Goal: Information Seeking & Learning: Learn about a topic

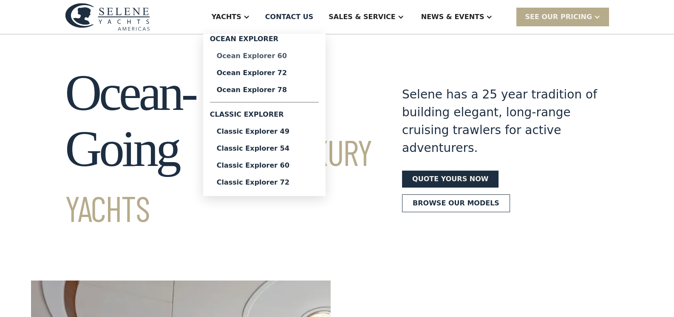
click at [289, 54] on div "Ocean Explorer 60" at bounding box center [264, 56] width 95 height 7
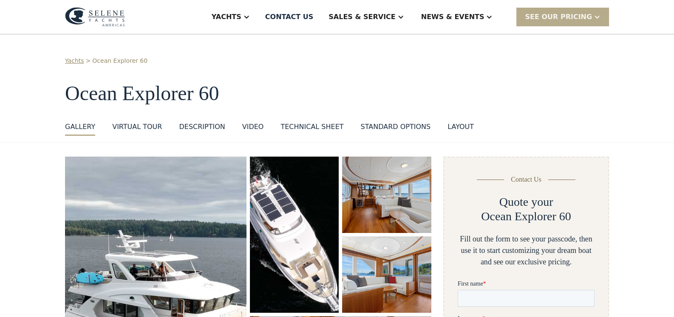
click at [305, 129] on div "Technical sheet" at bounding box center [311, 127] width 63 height 10
click at [134, 123] on div "VIRTUAL TOUR" at bounding box center [137, 127] width 50 height 10
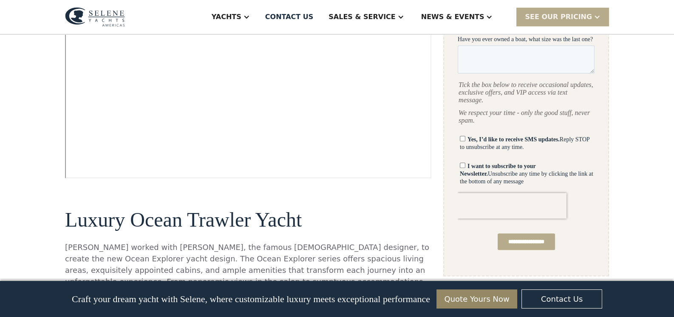
scroll to position [437, 0]
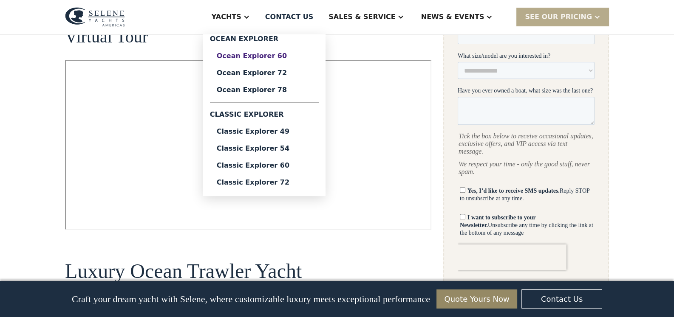
click at [299, 55] on div "Ocean Explorer 60" at bounding box center [264, 56] width 95 height 7
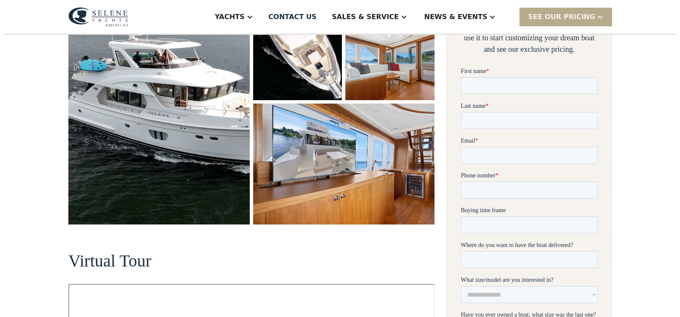
scroll to position [212, 0]
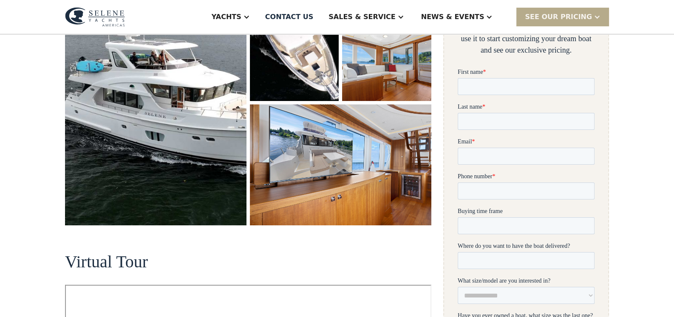
click at [168, 114] on img "open lightbox" at bounding box center [155, 85] width 181 height 281
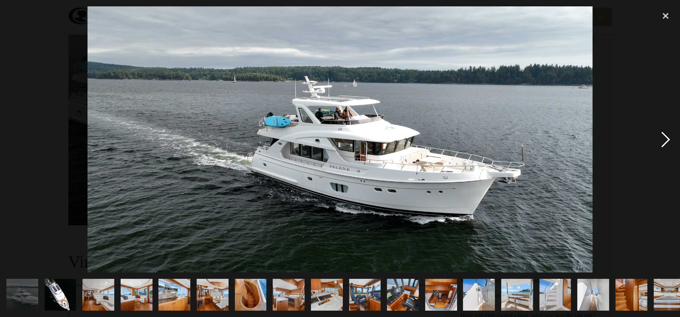
click at [666, 140] on div "next image" at bounding box center [665, 139] width 29 height 266
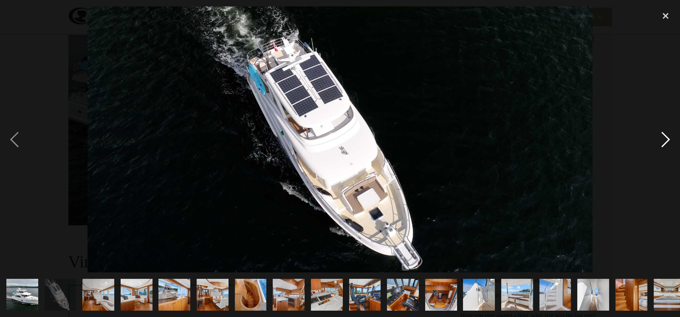
click at [666, 141] on div "next image" at bounding box center [665, 139] width 29 height 266
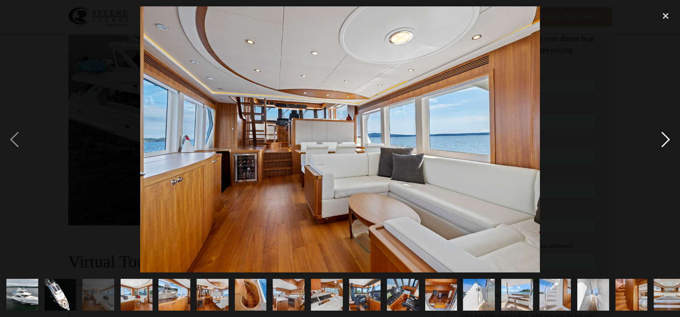
click at [666, 141] on div "next image" at bounding box center [665, 139] width 29 height 266
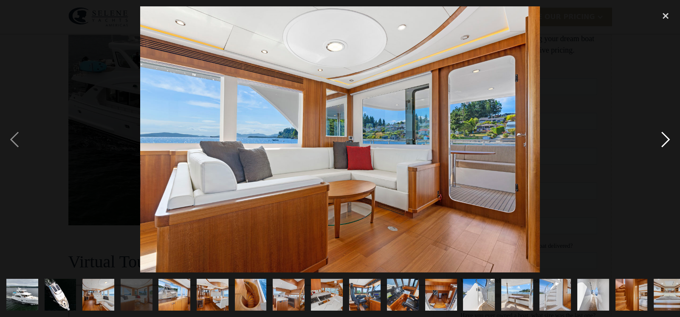
click at [666, 141] on div "next image" at bounding box center [665, 139] width 29 height 266
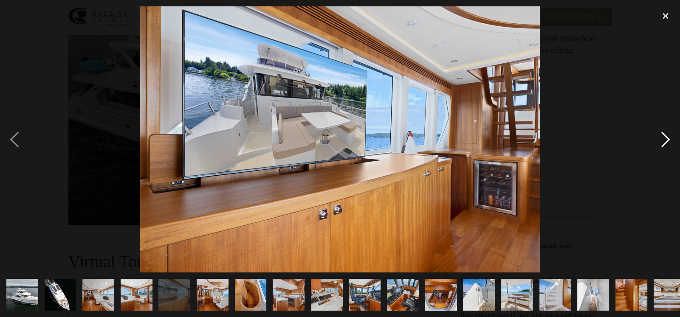
click at [666, 141] on div "next image" at bounding box center [665, 139] width 29 height 266
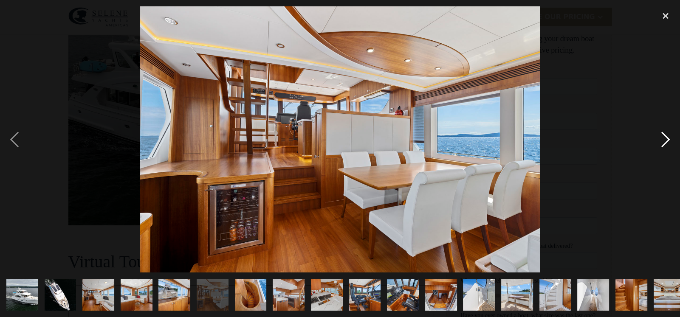
click at [666, 141] on div "next image" at bounding box center [665, 139] width 29 height 266
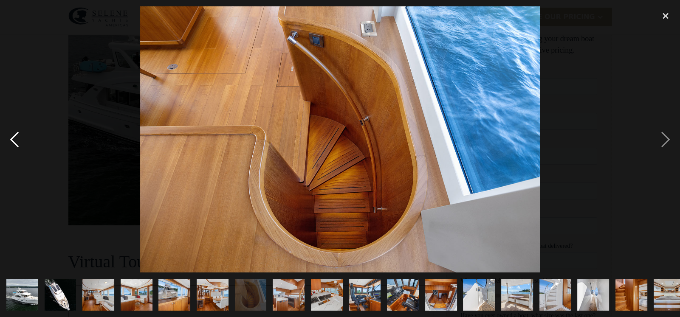
click at [14, 133] on div "previous image" at bounding box center [14, 139] width 29 height 266
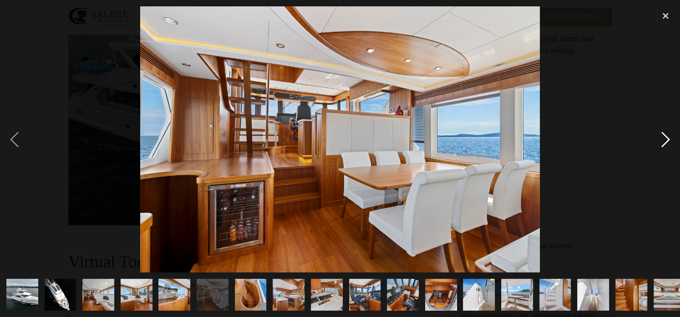
click at [665, 142] on div "next image" at bounding box center [665, 139] width 29 height 266
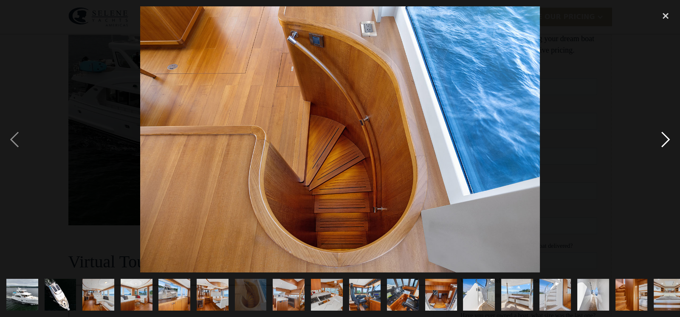
click at [665, 142] on div "next image" at bounding box center [665, 139] width 29 height 266
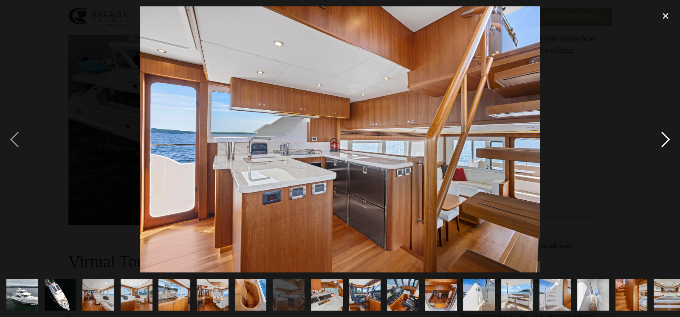
click at [663, 139] on div "next image" at bounding box center [665, 139] width 29 height 266
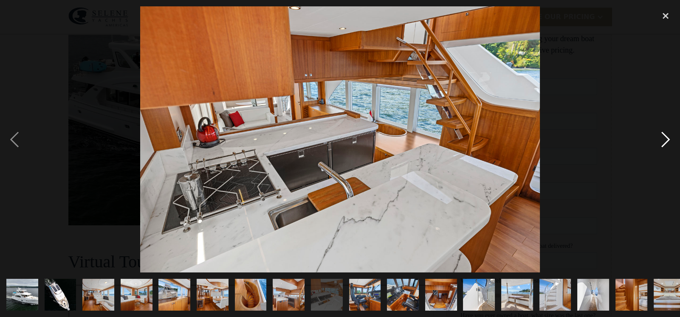
click at [663, 139] on div "next image" at bounding box center [665, 139] width 29 height 266
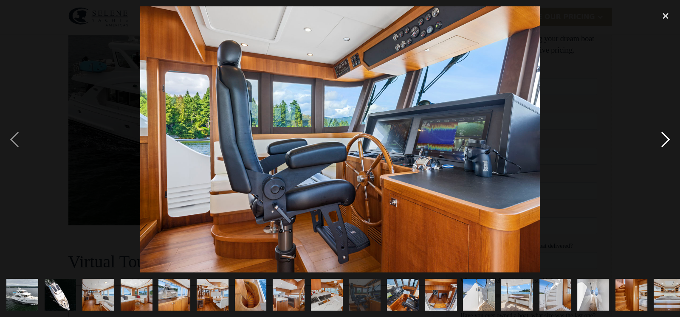
click at [663, 139] on div "next image" at bounding box center [665, 139] width 29 height 266
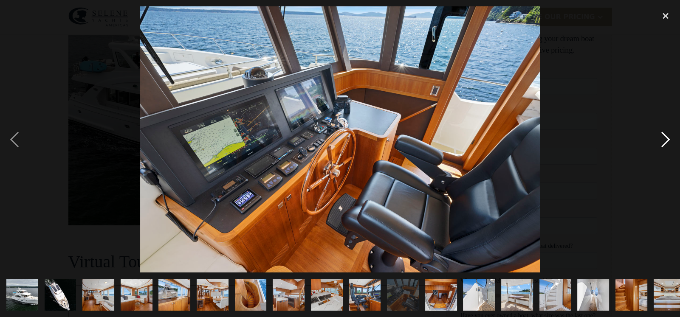
click at [663, 139] on div "next image" at bounding box center [665, 139] width 29 height 266
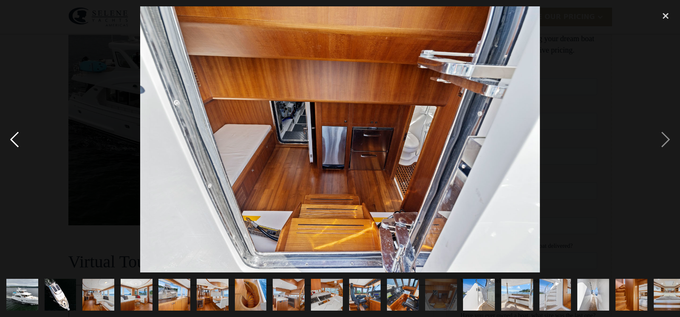
click at [14, 141] on div "previous image" at bounding box center [14, 139] width 29 height 266
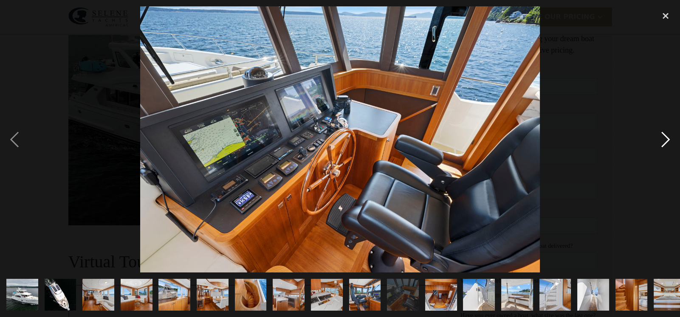
click at [662, 141] on div "next image" at bounding box center [665, 139] width 29 height 266
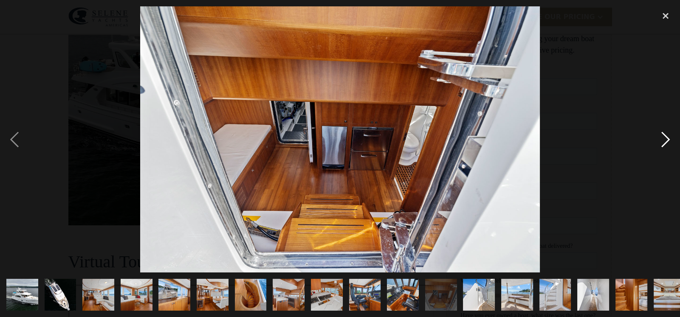
click at [662, 141] on div "next image" at bounding box center [665, 139] width 29 height 266
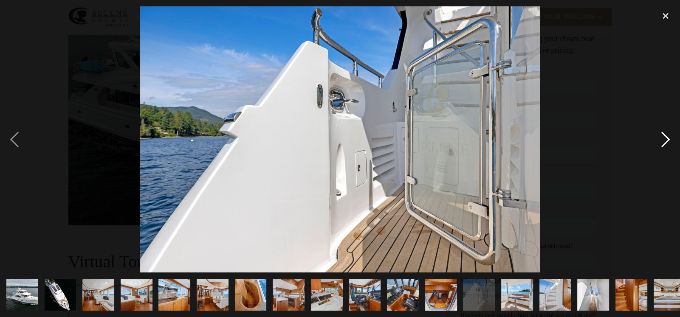
click at [662, 141] on div "next image" at bounding box center [665, 139] width 29 height 266
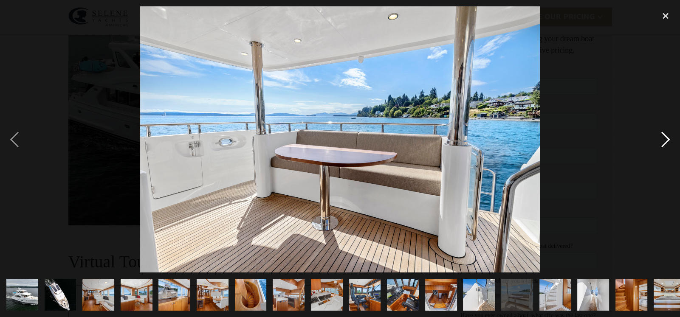
click at [662, 141] on div "next image" at bounding box center [665, 139] width 29 height 266
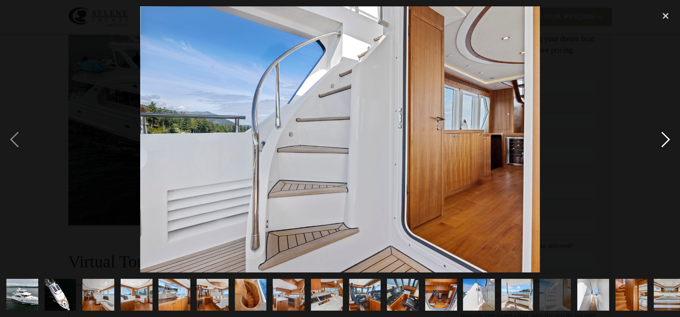
click at [662, 141] on div "next image" at bounding box center [665, 139] width 29 height 266
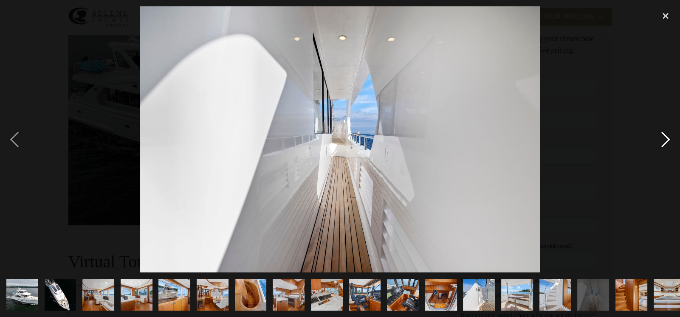
click at [662, 141] on div "next image" at bounding box center [665, 139] width 29 height 266
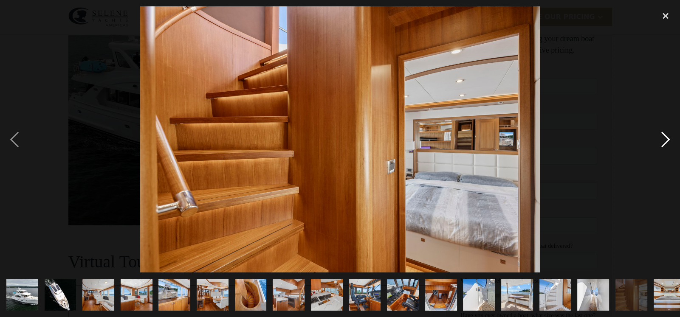
click at [662, 141] on div "next image" at bounding box center [665, 139] width 29 height 266
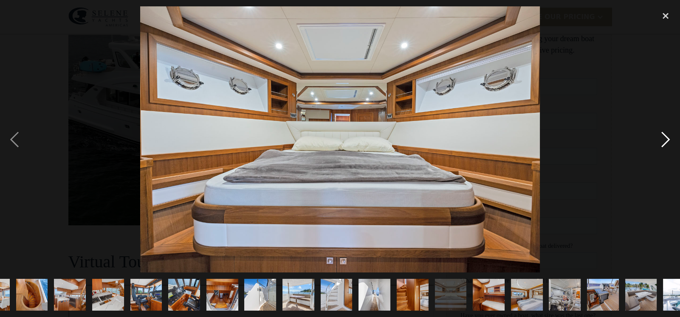
scroll to position [0, 277]
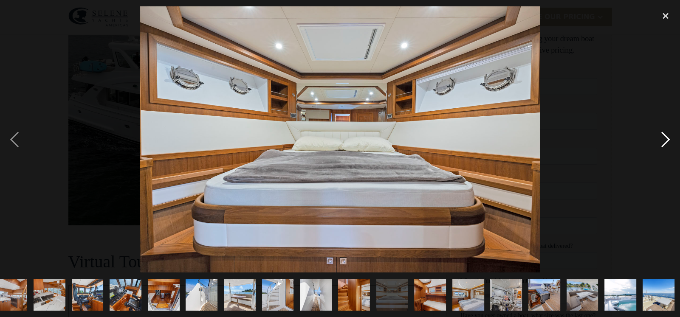
click at [662, 141] on div "next image" at bounding box center [665, 139] width 29 height 266
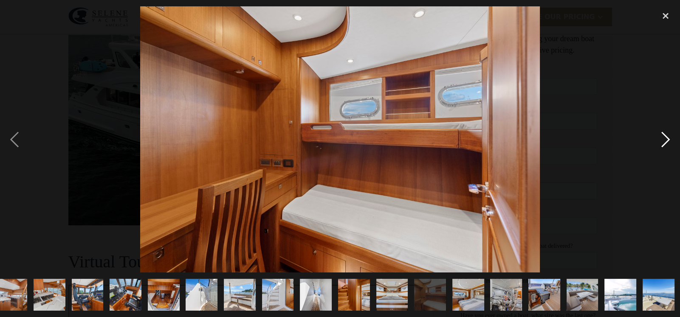
click at [662, 141] on div "next image" at bounding box center [665, 139] width 29 height 266
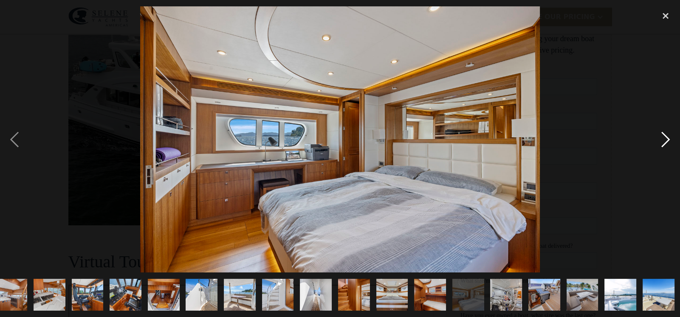
click at [662, 141] on div "next image" at bounding box center [665, 139] width 29 height 266
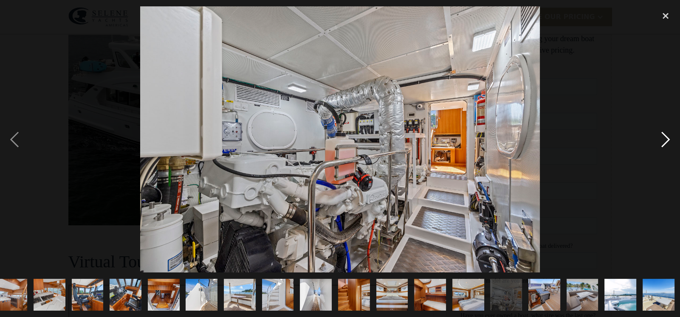
click at [662, 141] on div "next image" at bounding box center [665, 139] width 29 height 266
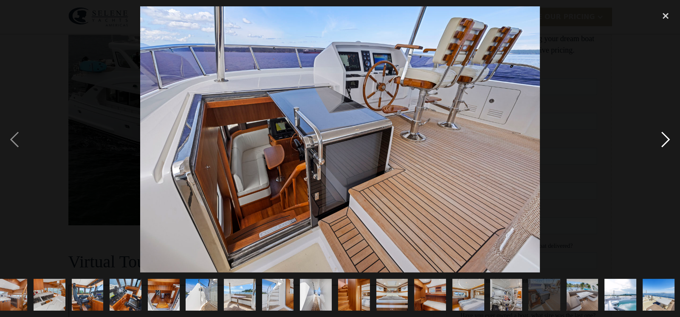
click at [662, 141] on div "next image" at bounding box center [665, 139] width 29 height 266
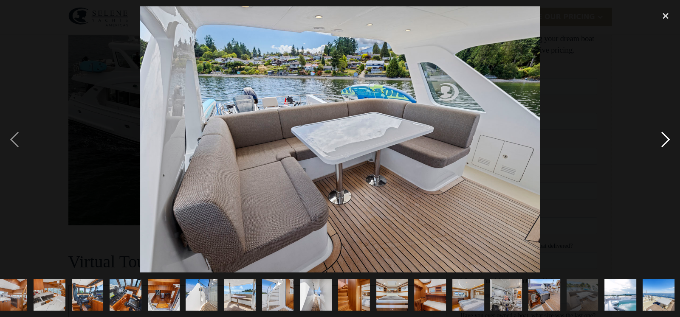
click at [662, 141] on div "next image" at bounding box center [665, 139] width 29 height 266
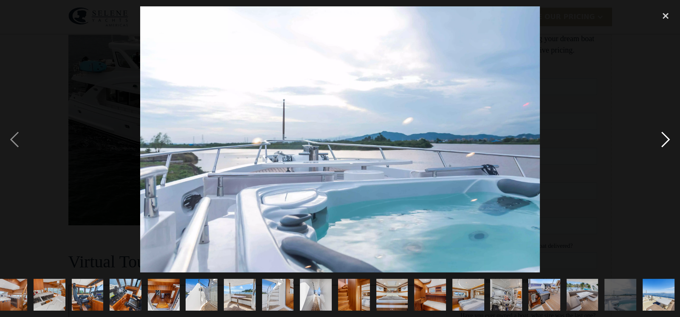
click at [663, 140] on div "next image" at bounding box center [665, 139] width 29 height 266
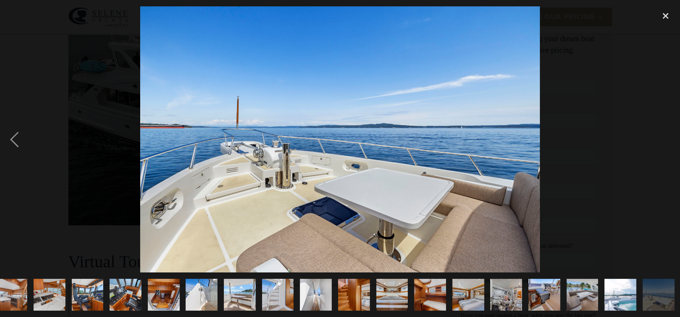
click at [663, 140] on div "next image" at bounding box center [665, 139] width 29 height 266
drag, startPoint x: 677, startPoint y: 37, endPoint x: 666, endPoint y: 12, distance: 27.4
click at [666, 12] on div "close lightbox" at bounding box center [665, 15] width 29 height 19
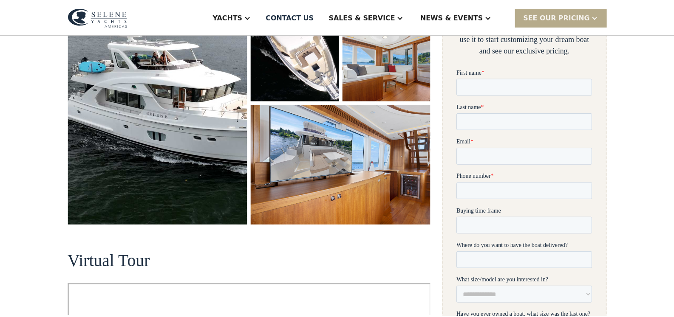
scroll to position [0, 0]
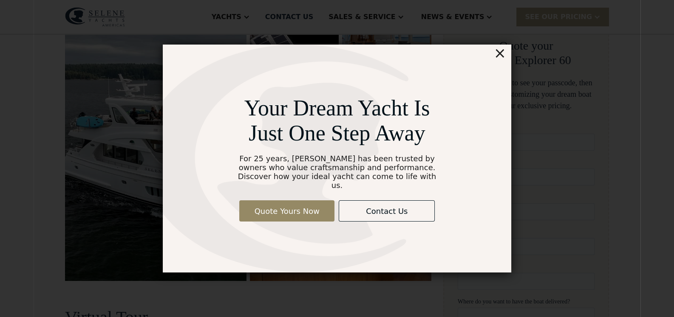
click at [500, 59] on div "×" at bounding box center [500, 53] width 12 height 17
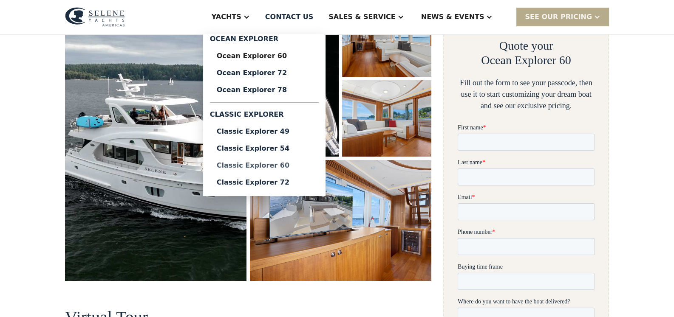
click at [290, 166] on div "Classic Explorer 60" at bounding box center [264, 165] width 95 height 7
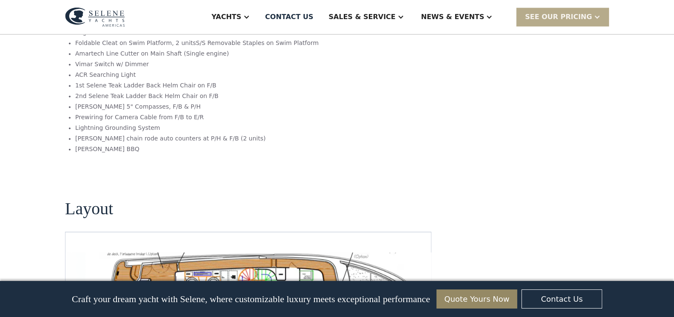
scroll to position [1571, 0]
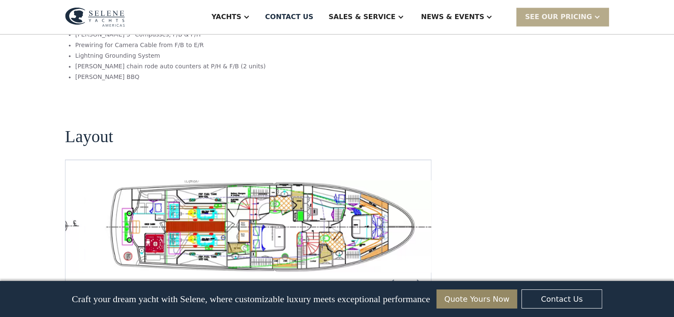
click at [270, 181] on img "open lightbox" at bounding box center [275, 227] width 352 height 92
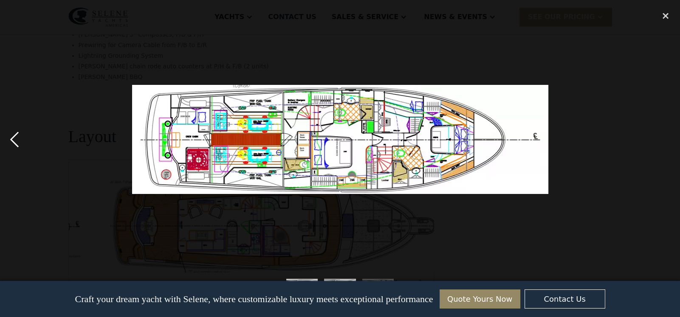
click at [12, 132] on div "previous image" at bounding box center [14, 139] width 29 height 266
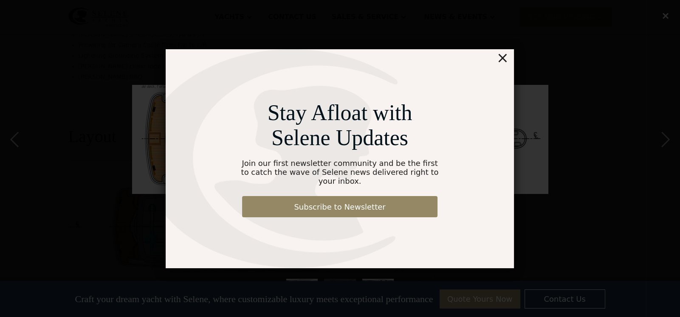
click at [665, 17] on div "Stay Afloat with Selene Updates Join our first newsletter community and be the …" at bounding box center [340, 158] width 680 height 317
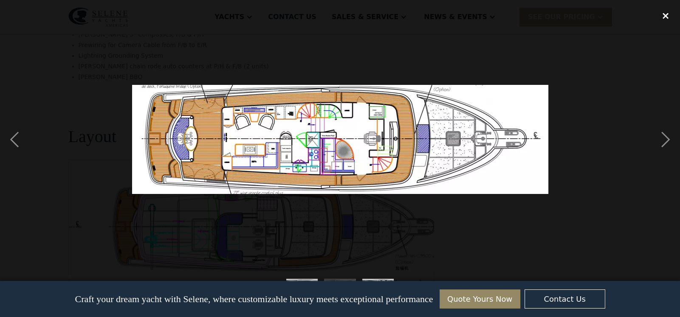
click at [666, 15] on div "close lightbox" at bounding box center [665, 15] width 29 height 19
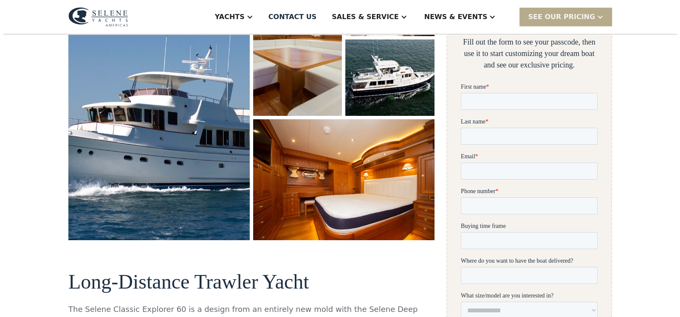
scroll to position [169, 0]
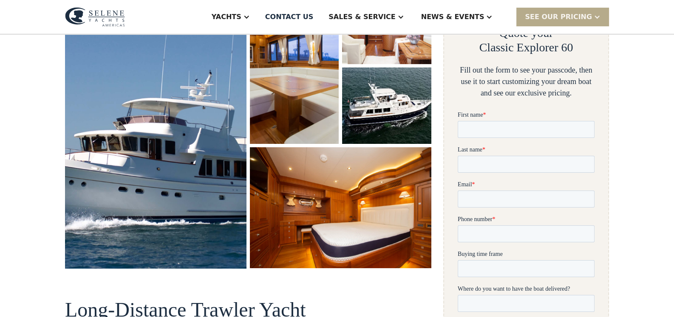
click at [151, 134] on img "open lightbox" at bounding box center [155, 127] width 192 height 297
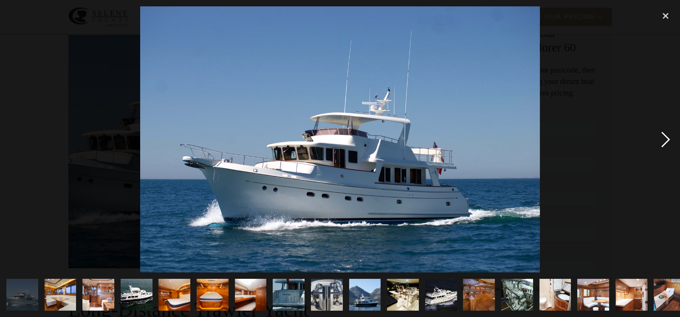
click at [666, 140] on div "next image" at bounding box center [665, 139] width 29 height 266
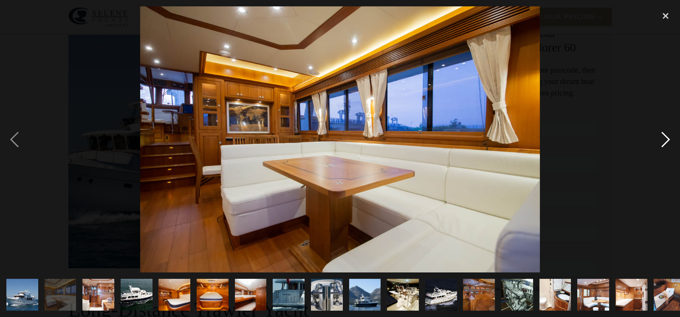
click at [666, 140] on div "next image" at bounding box center [665, 139] width 29 height 266
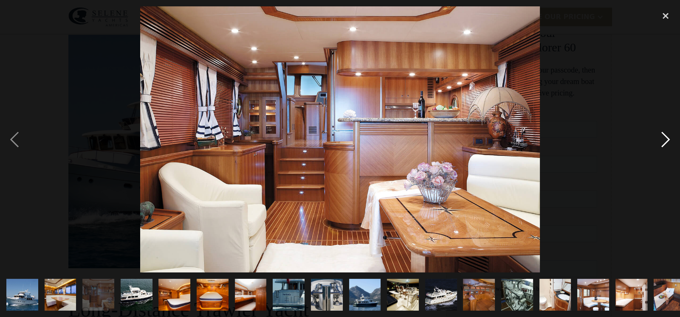
click at [666, 140] on div "next image" at bounding box center [665, 139] width 29 height 266
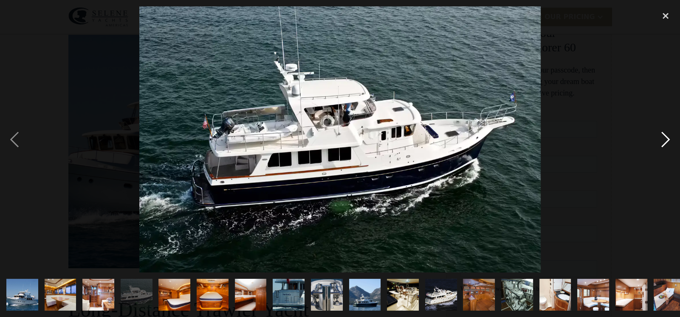
click at [666, 140] on div "next image" at bounding box center [665, 139] width 29 height 266
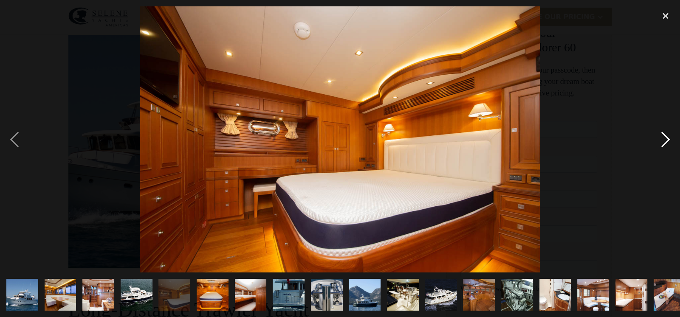
click at [666, 140] on div "next image" at bounding box center [665, 139] width 29 height 266
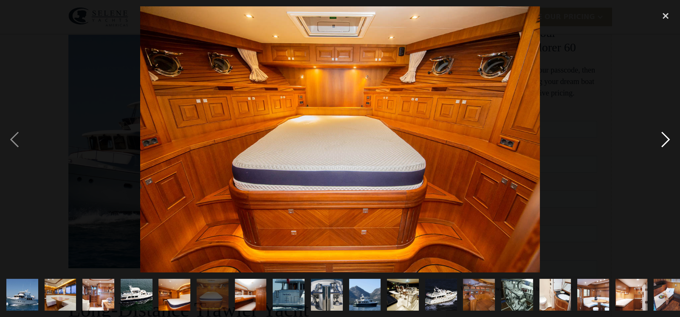
click at [666, 140] on div "next image" at bounding box center [665, 139] width 29 height 266
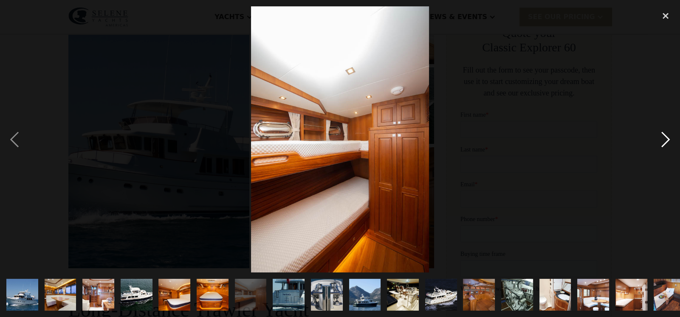
click at [666, 140] on div "next image" at bounding box center [665, 139] width 29 height 266
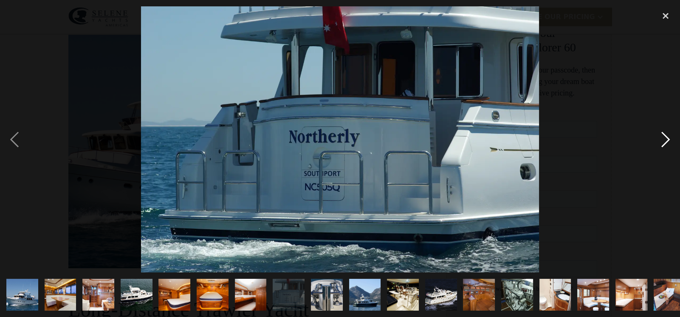
click at [666, 140] on div "next image" at bounding box center [665, 139] width 29 height 266
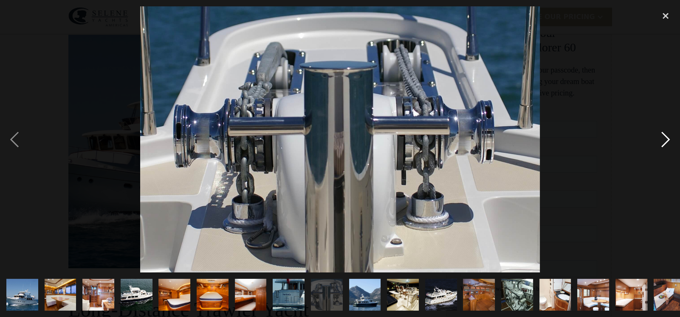
click at [666, 140] on div "next image" at bounding box center [665, 139] width 29 height 266
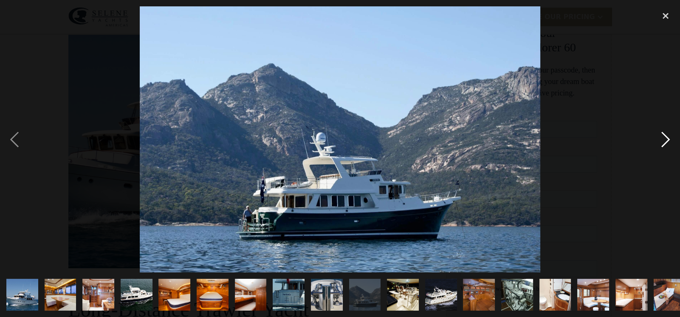
click at [666, 140] on div "next image" at bounding box center [665, 139] width 29 height 266
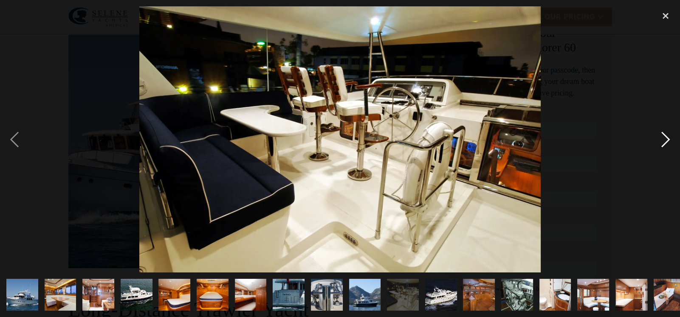
click at [666, 140] on div "next image" at bounding box center [665, 139] width 29 height 266
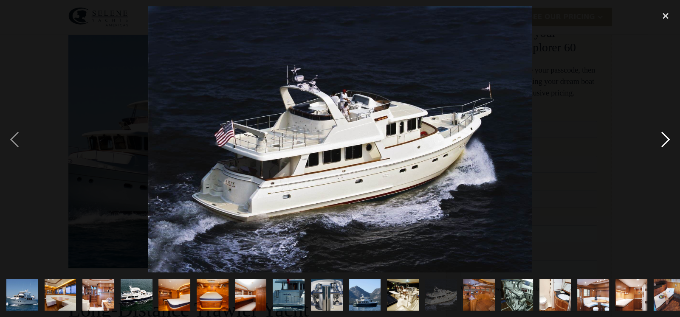
click at [666, 140] on div "next image" at bounding box center [665, 139] width 29 height 266
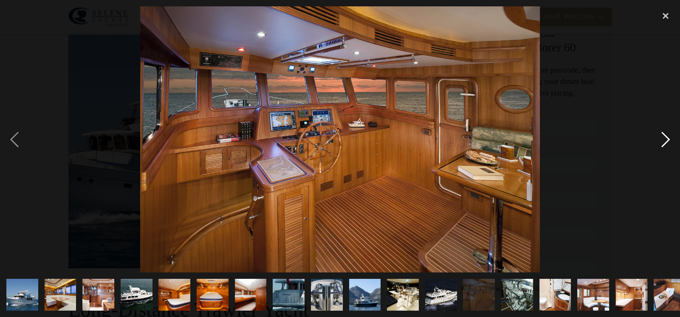
click at [666, 140] on div "next image" at bounding box center [665, 139] width 29 height 266
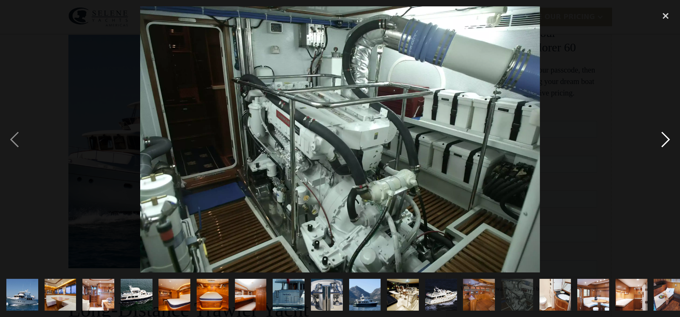
click at [666, 140] on div "next image" at bounding box center [665, 139] width 29 height 266
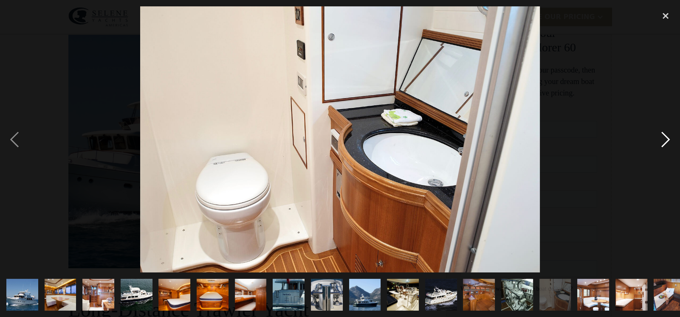
click at [666, 140] on div "next image" at bounding box center [665, 139] width 29 height 266
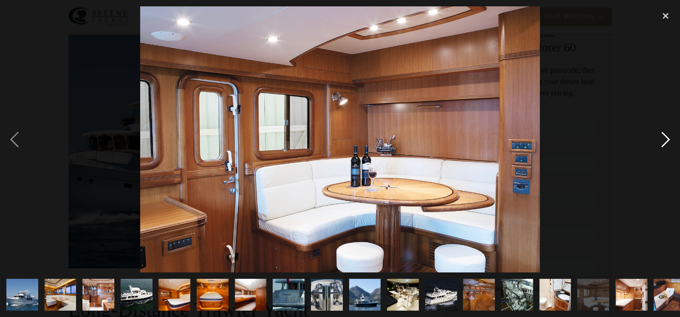
click at [666, 140] on div "next image" at bounding box center [665, 139] width 29 height 266
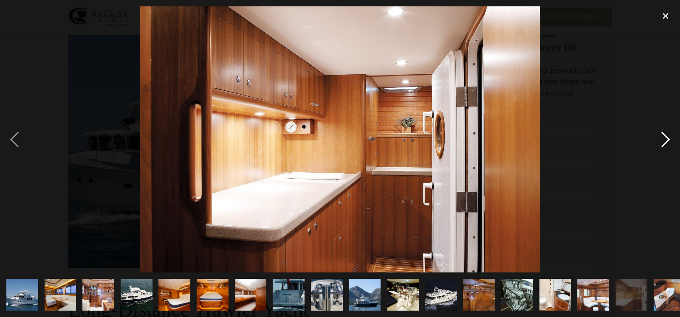
click at [666, 140] on div "next image" at bounding box center [665, 139] width 29 height 266
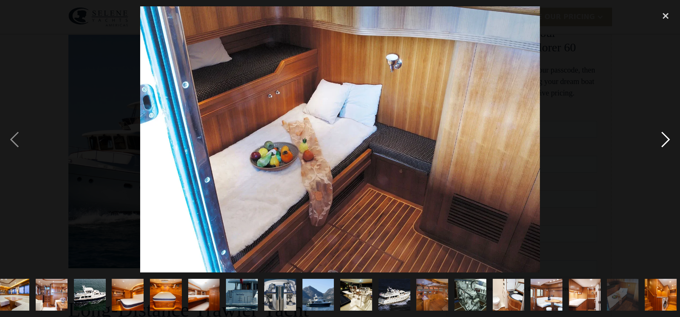
scroll to position [0, 49]
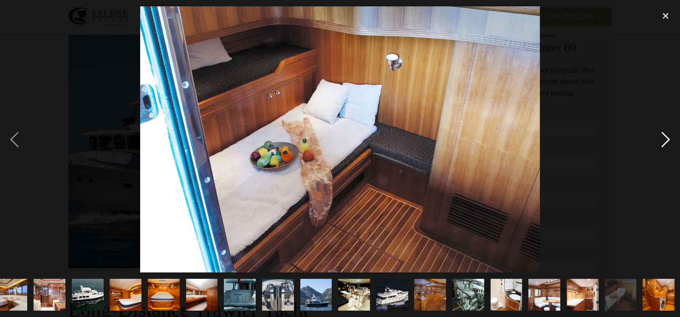
click at [666, 140] on div "next image" at bounding box center [665, 139] width 29 height 266
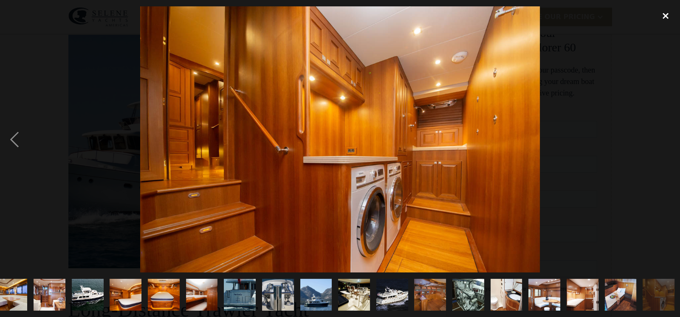
click at [665, 14] on div "close lightbox" at bounding box center [665, 15] width 29 height 19
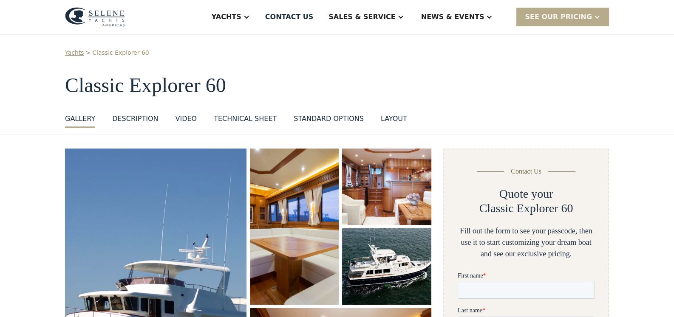
scroll to position [0, 0]
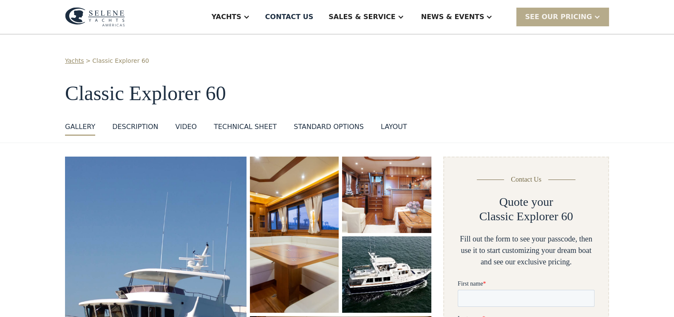
click at [308, 125] on div "standard options" at bounding box center [328, 127] width 70 height 10
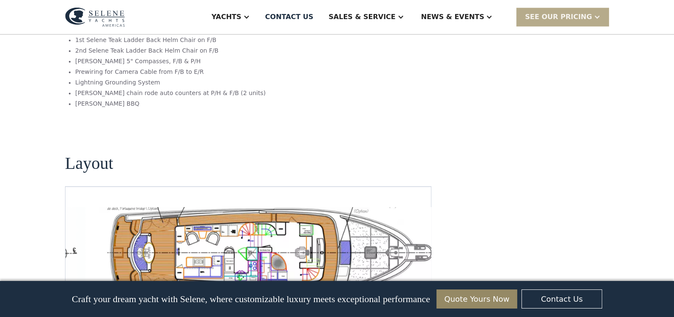
scroll to position [1612, 0]
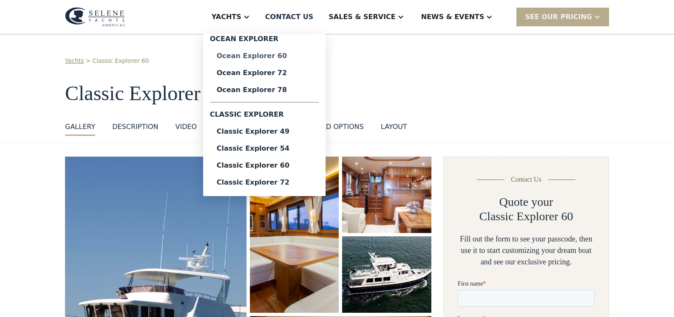
click at [299, 56] on div "Ocean Explorer 60" at bounding box center [264, 56] width 95 height 7
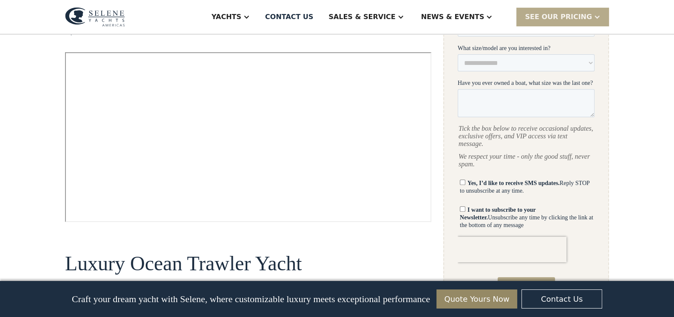
scroll to position [433, 0]
